Goal: Find specific page/section: Find specific page/section

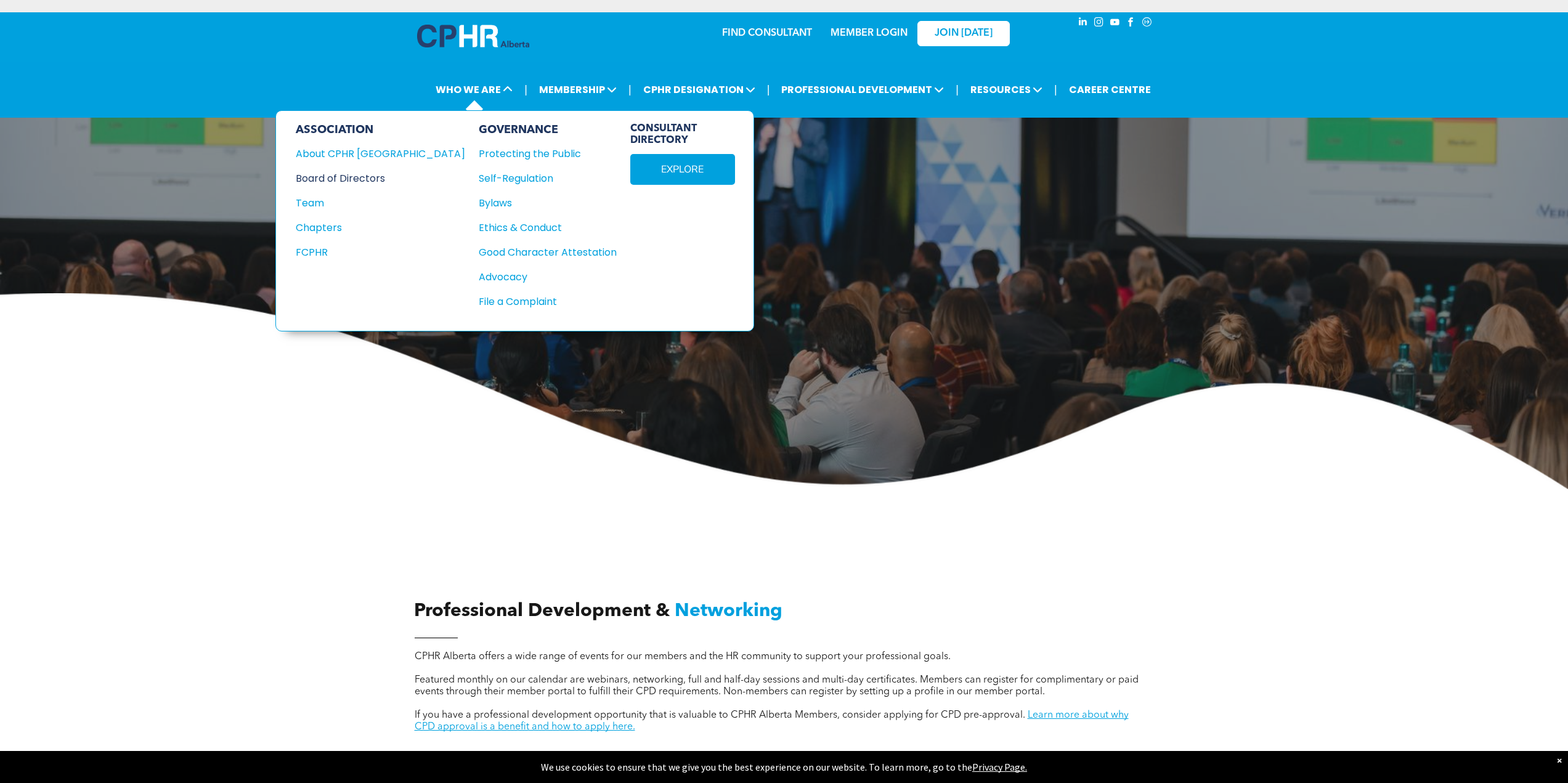
click at [369, 177] on div "Board of Directors" at bounding box center [372, 178] width 153 height 16
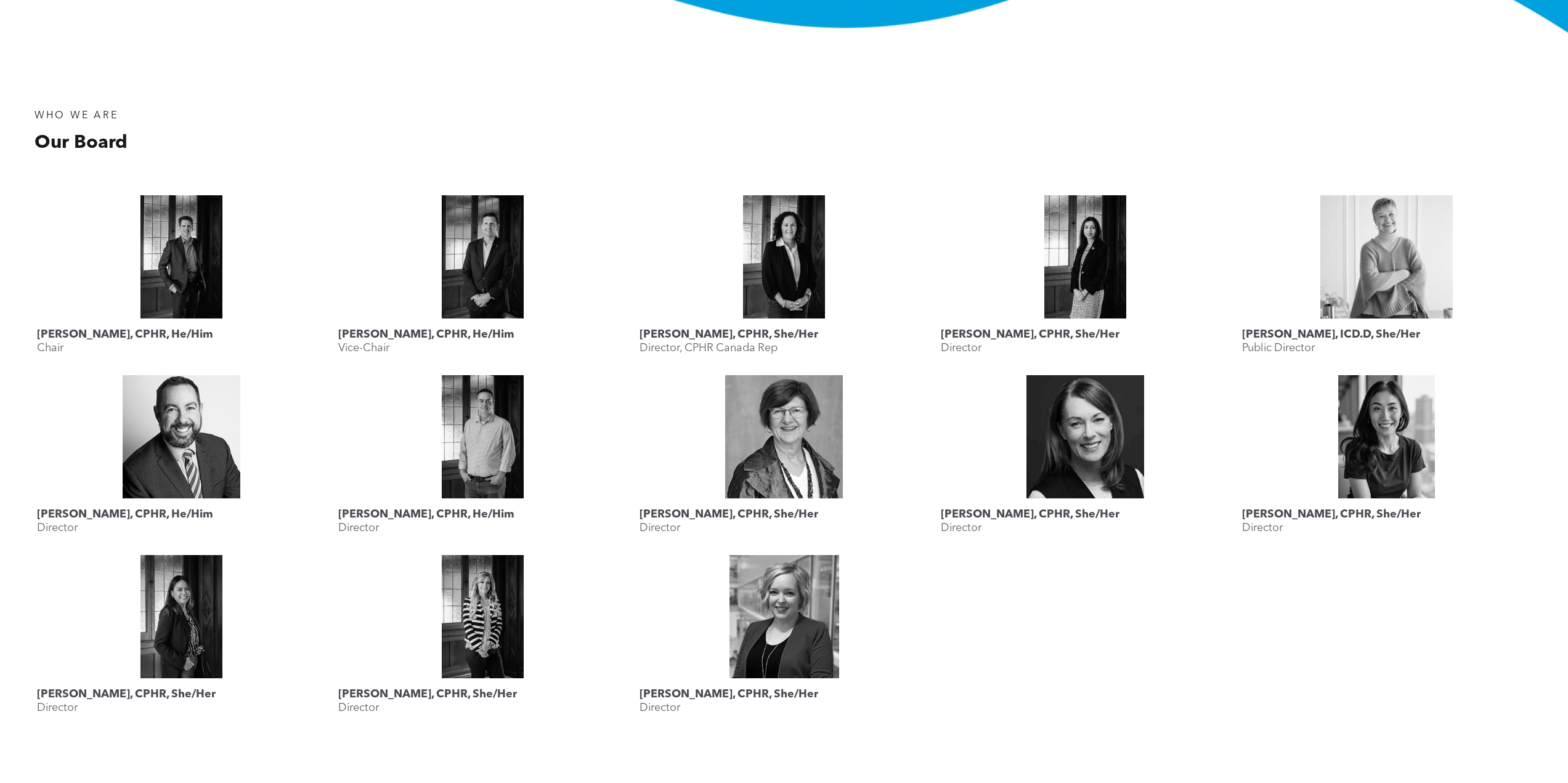
scroll to position [515, 0]
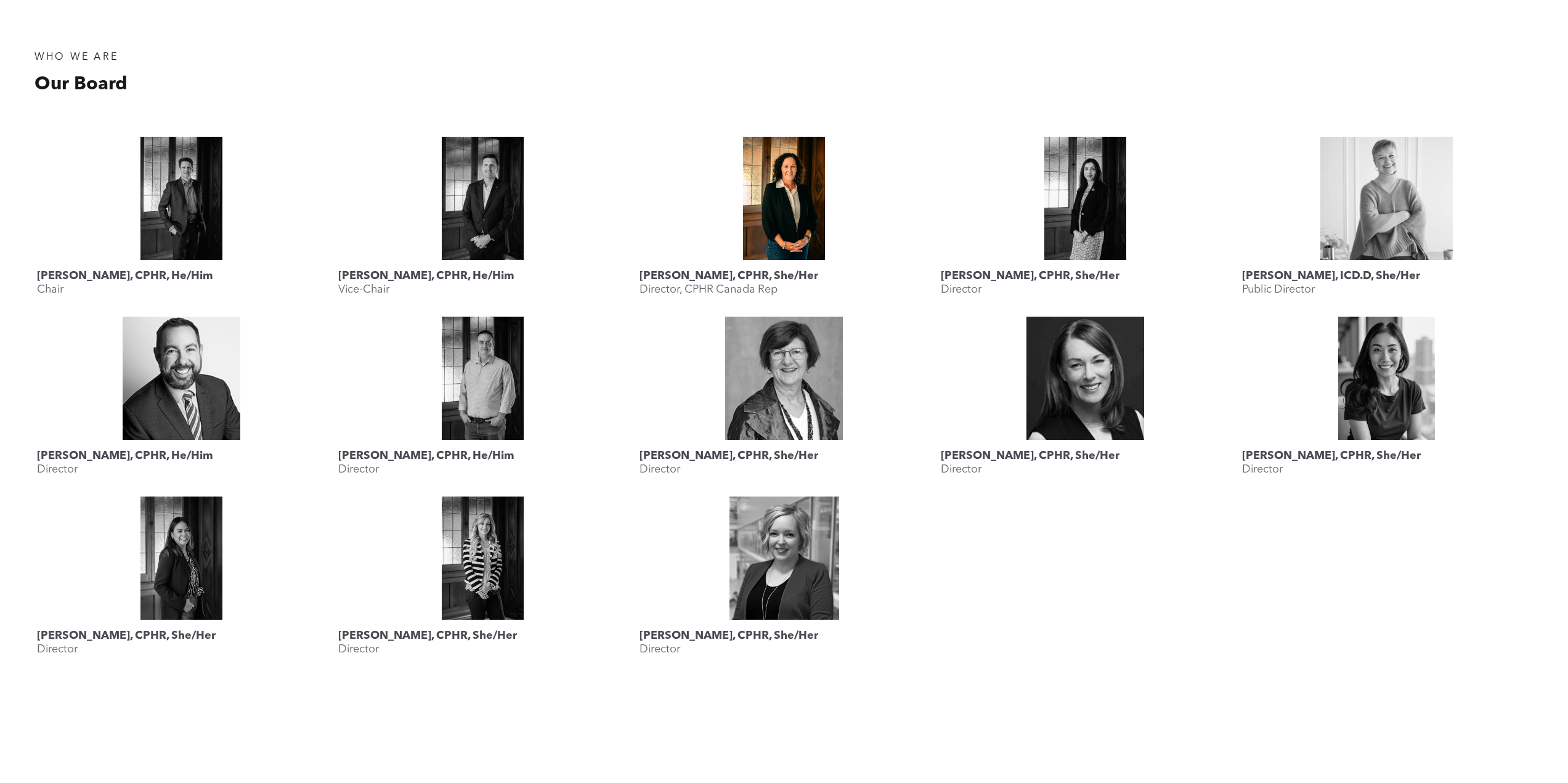
click at [791, 199] on link at bounding box center [784, 198] width 289 height 123
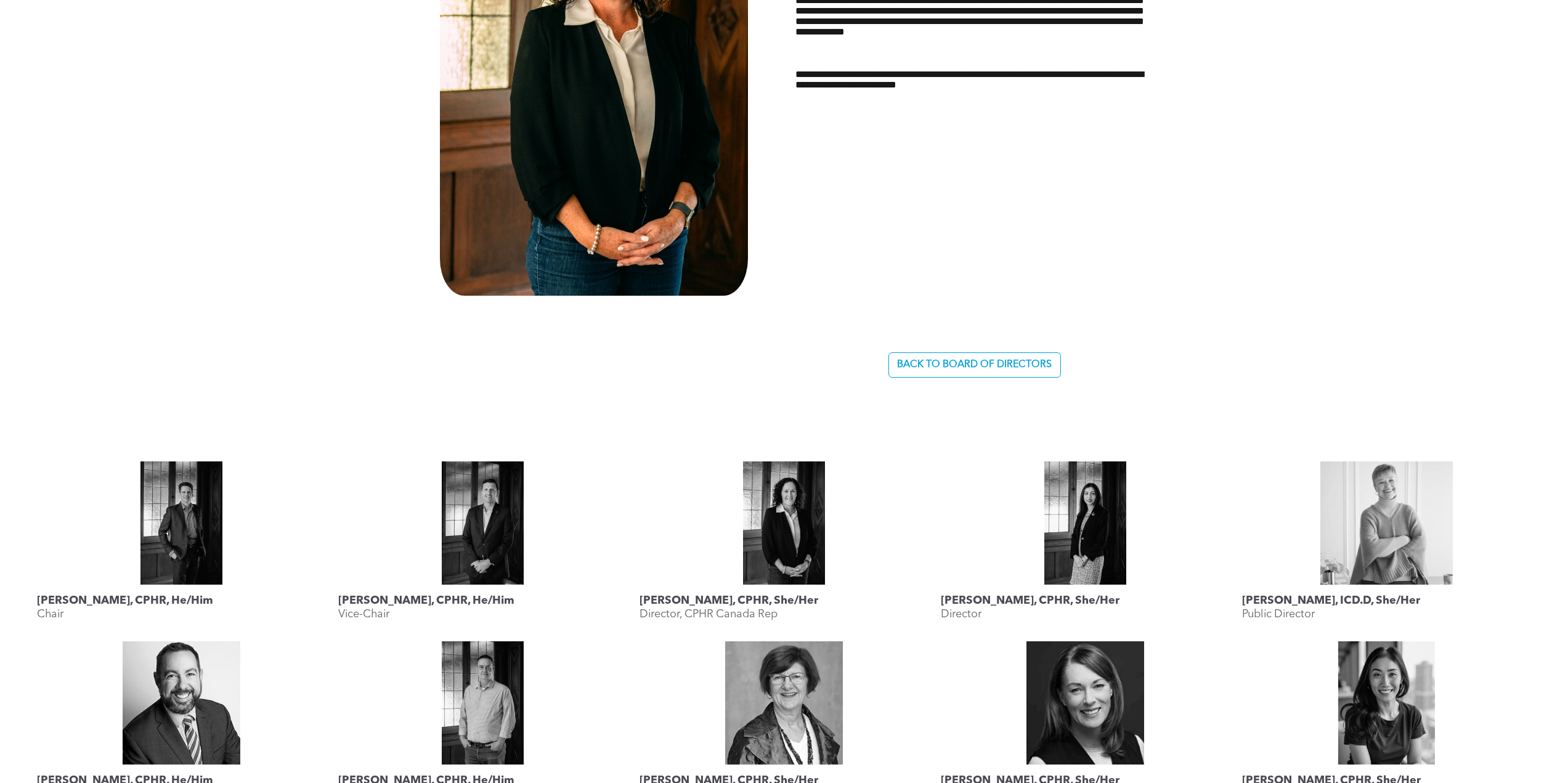
scroll to position [1137, 0]
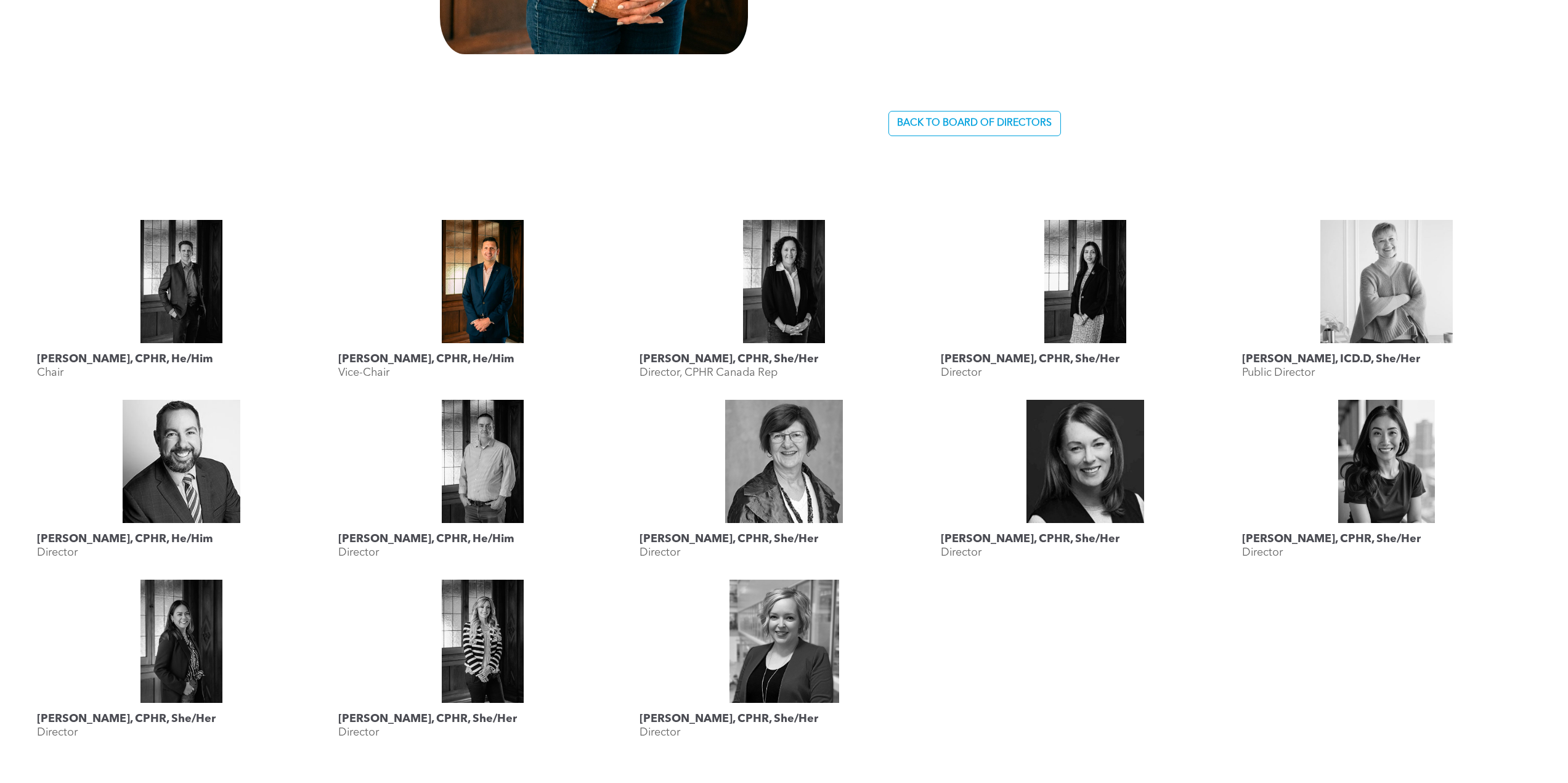
click at [472, 278] on link at bounding box center [483, 282] width 289 height 123
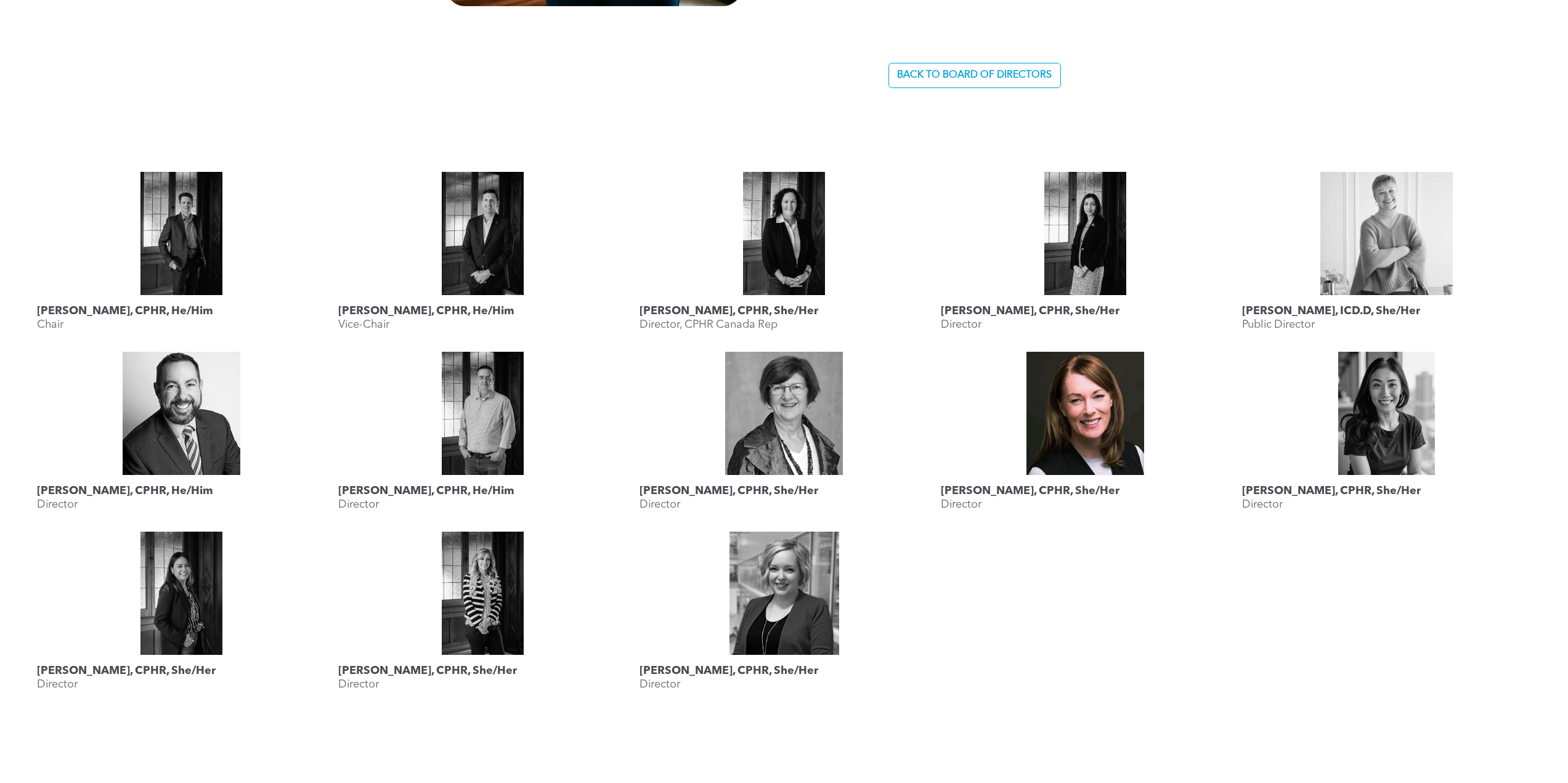
scroll to position [1197, 0]
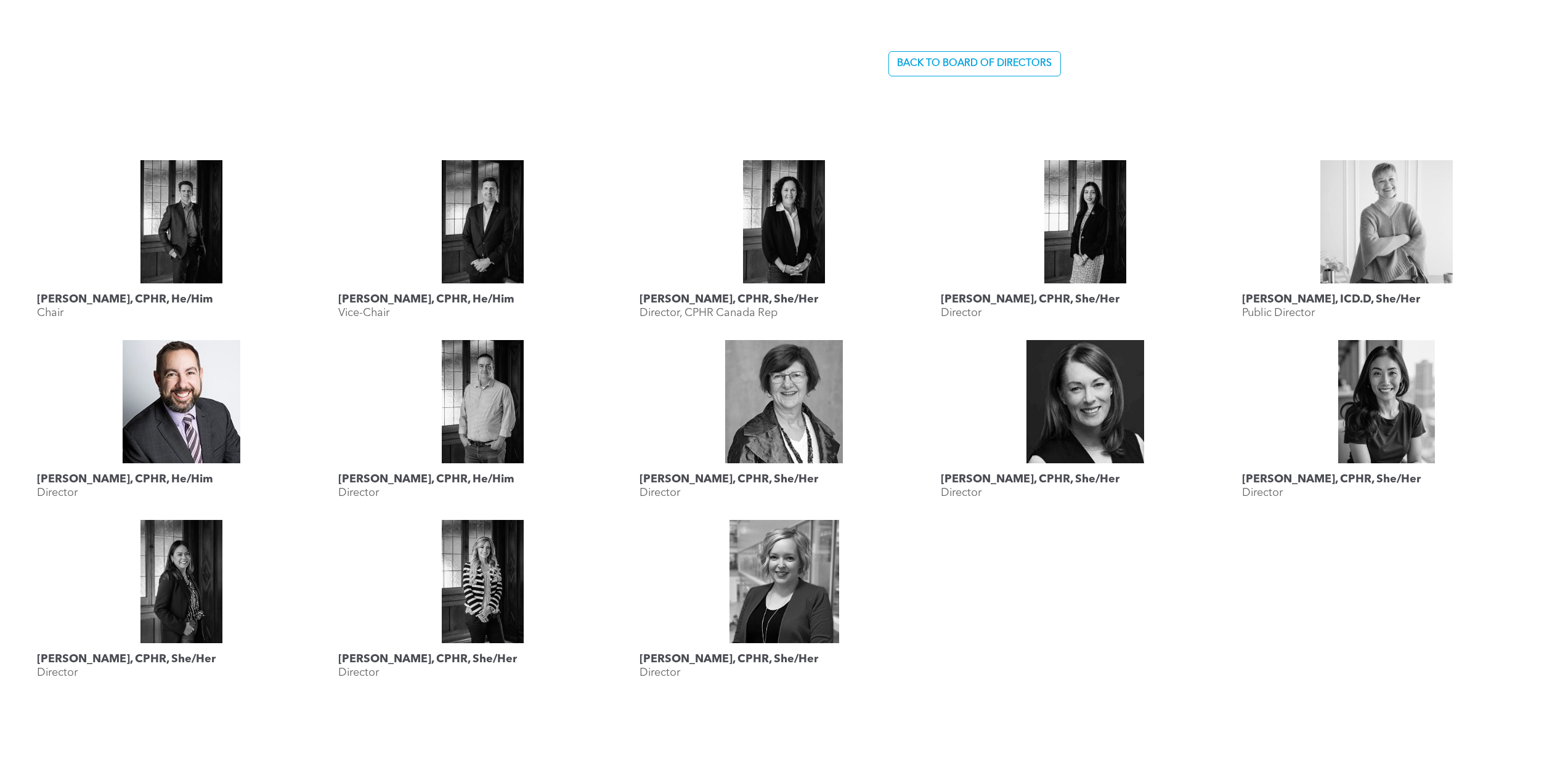
click at [183, 401] on link at bounding box center [182, 402] width 289 height 123
